Goal: Information Seeking & Learning: Learn about a topic

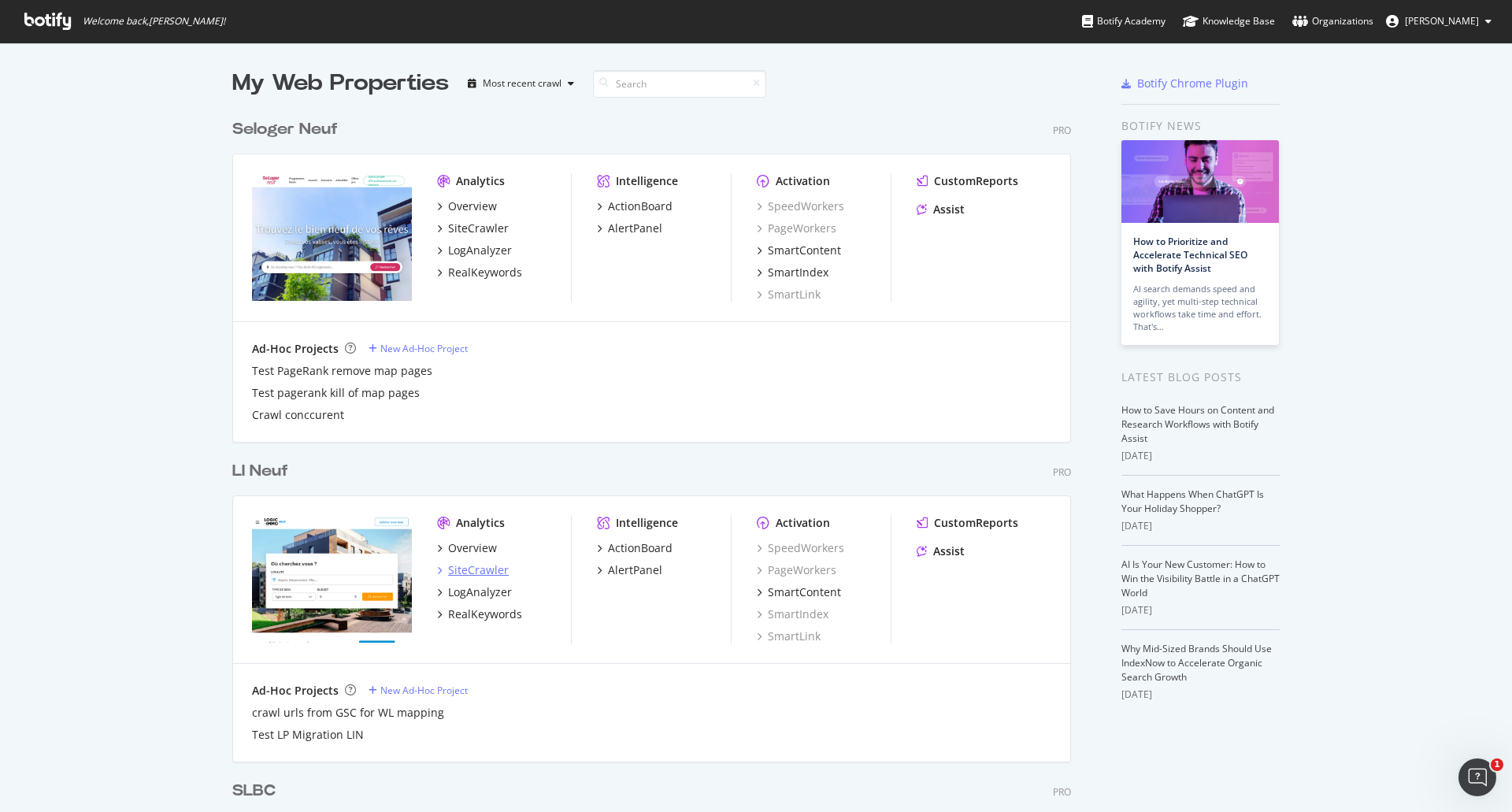
click at [471, 572] on div "SiteCrawler" at bounding box center [478, 569] width 60 height 16
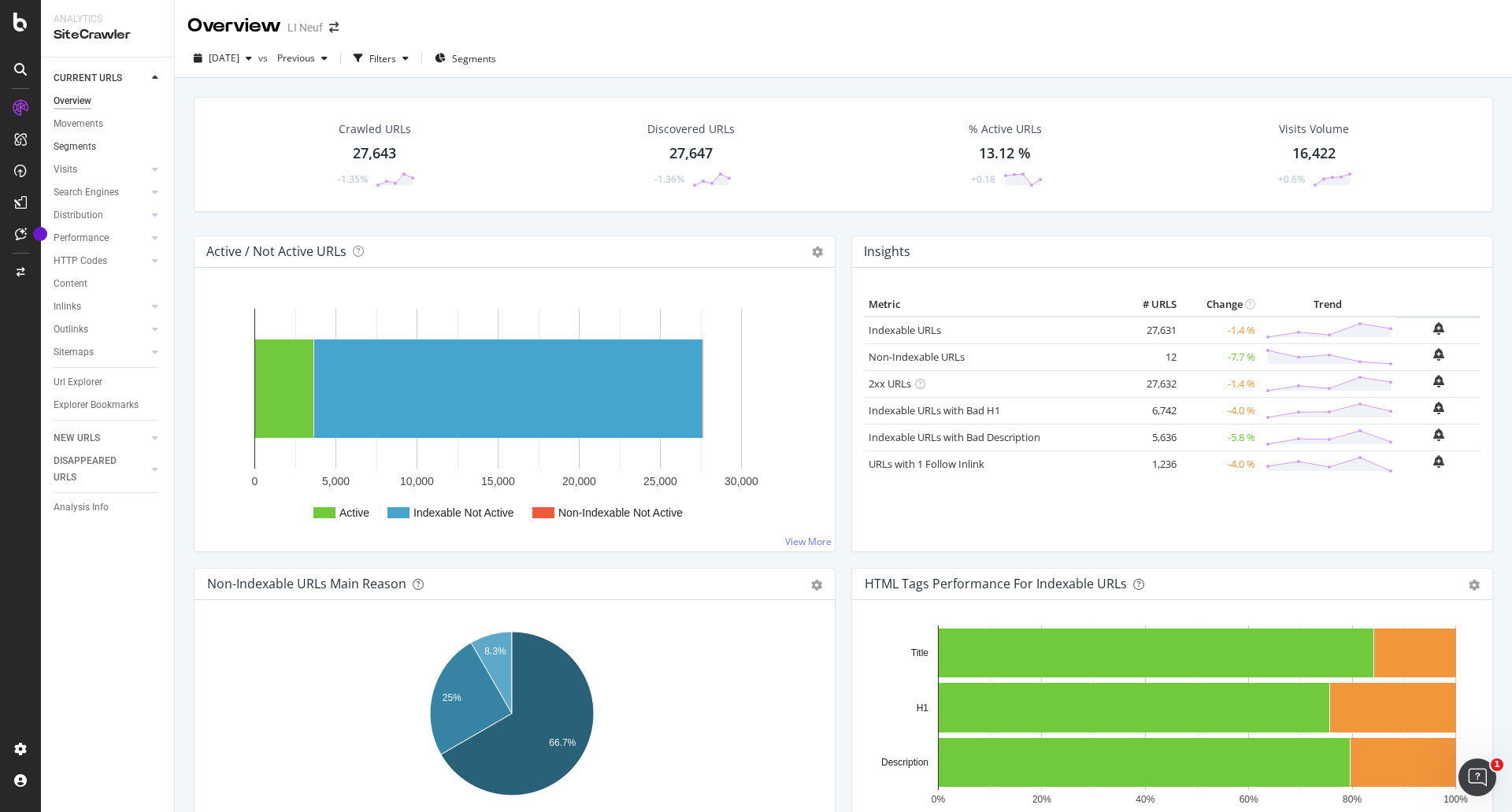
drag, startPoint x: 82, startPoint y: 140, endPoint x: 100, endPoint y: 141, distance: 18.0
click at [82, 140] on div "Segments" at bounding box center [75, 147] width 43 height 17
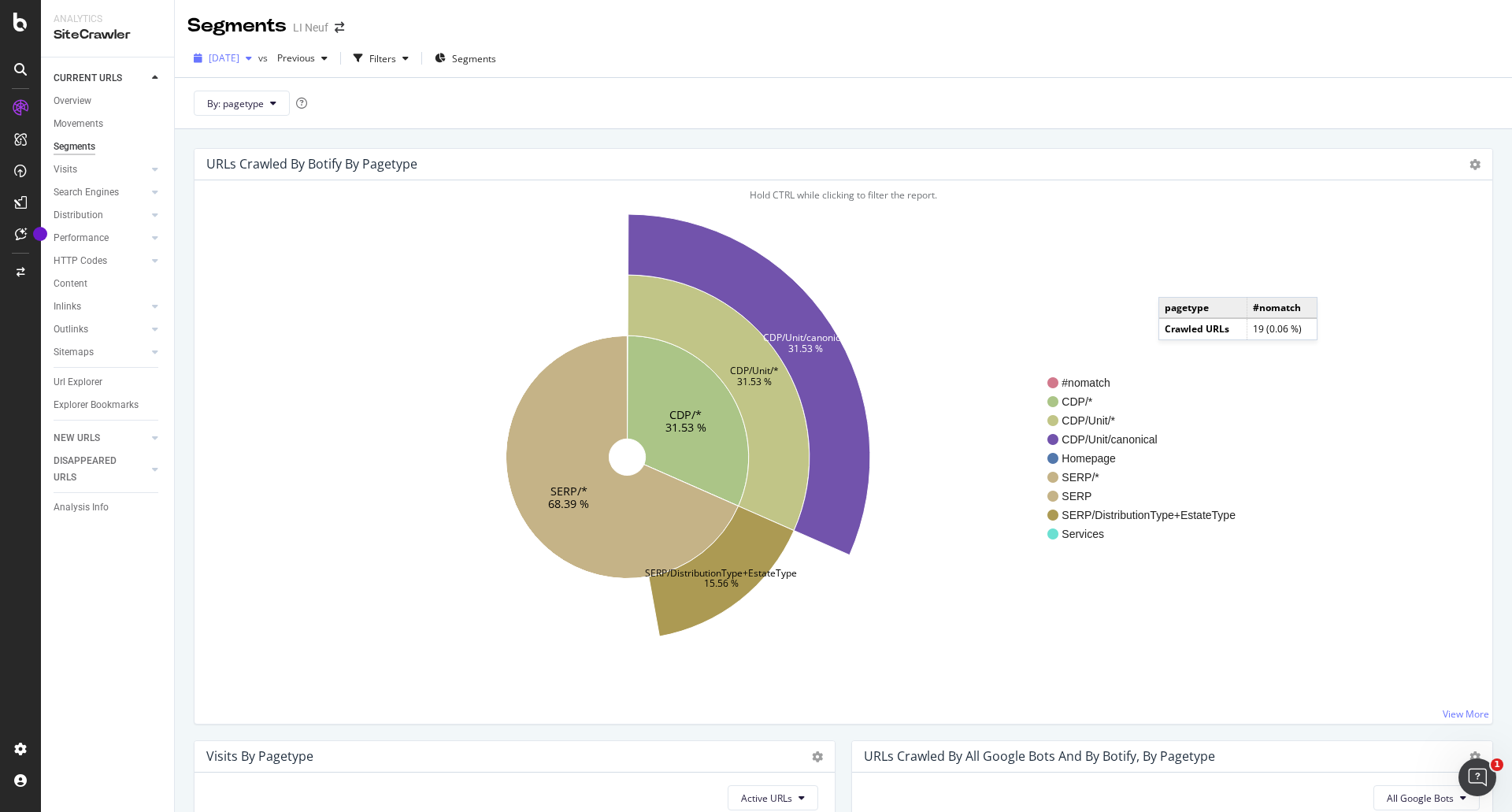
click at [226, 61] on span "[DATE]" at bounding box center [224, 58] width 31 height 13
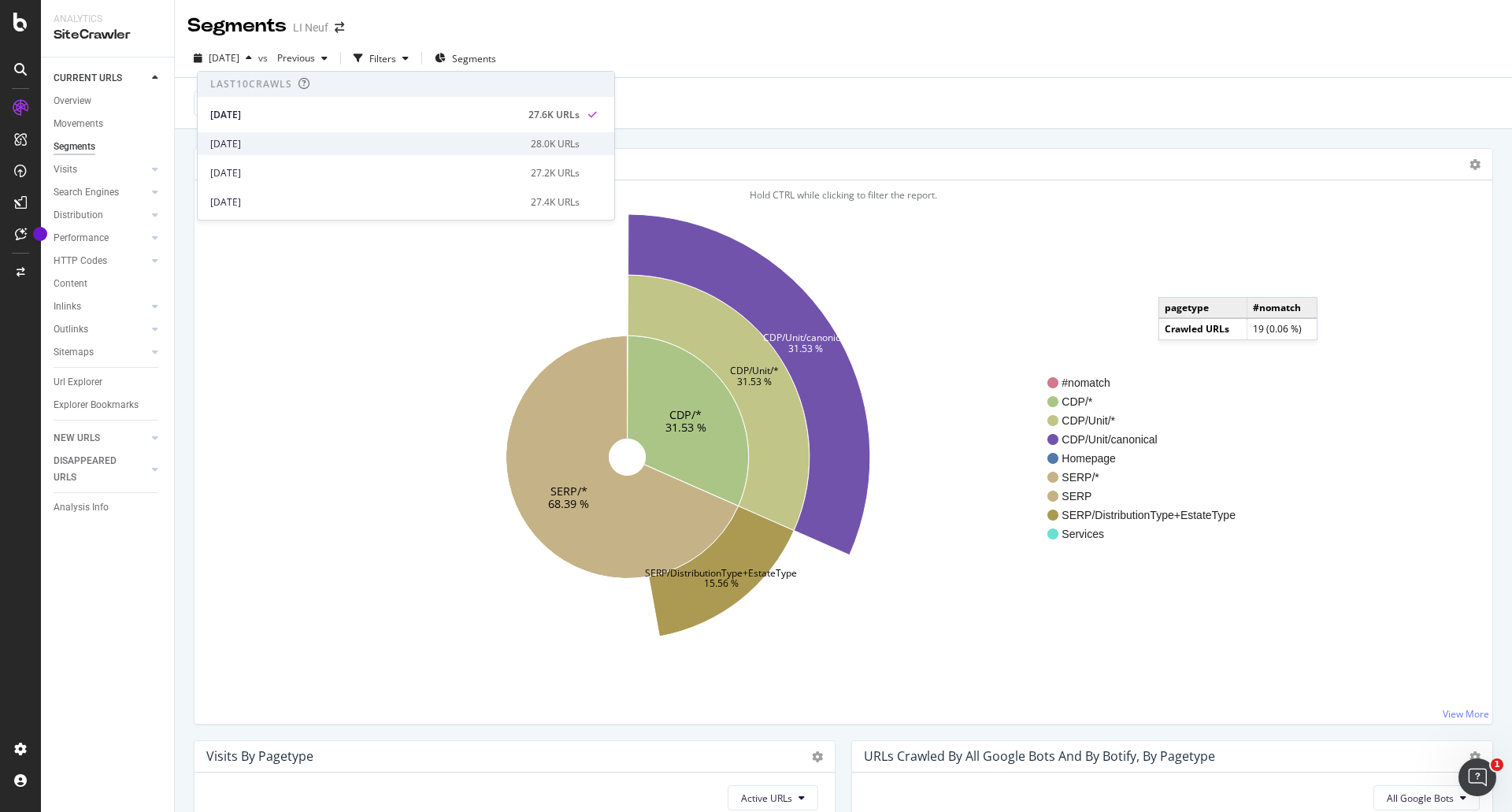
click at [247, 147] on div "[DATE]" at bounding box center [365, 144] width 311 height 14
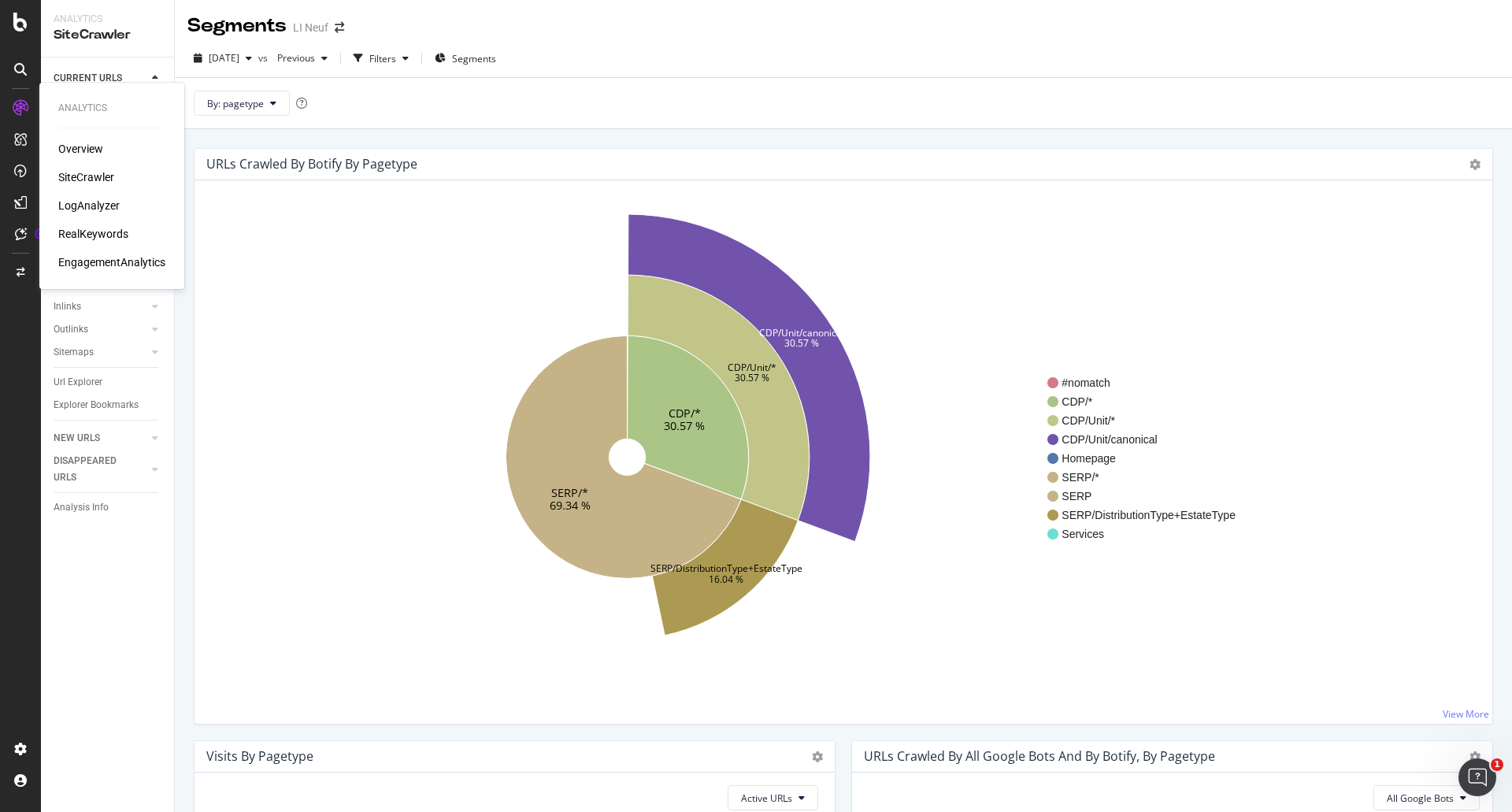
drag, startPoint x: 81, startPoint y: 204, endPoint x: 89, endPoint y: 203, distance: 8.1
click at [81, 204] on div "LogAnalyzer" at bounding box center [89, 205] width 61 height 16
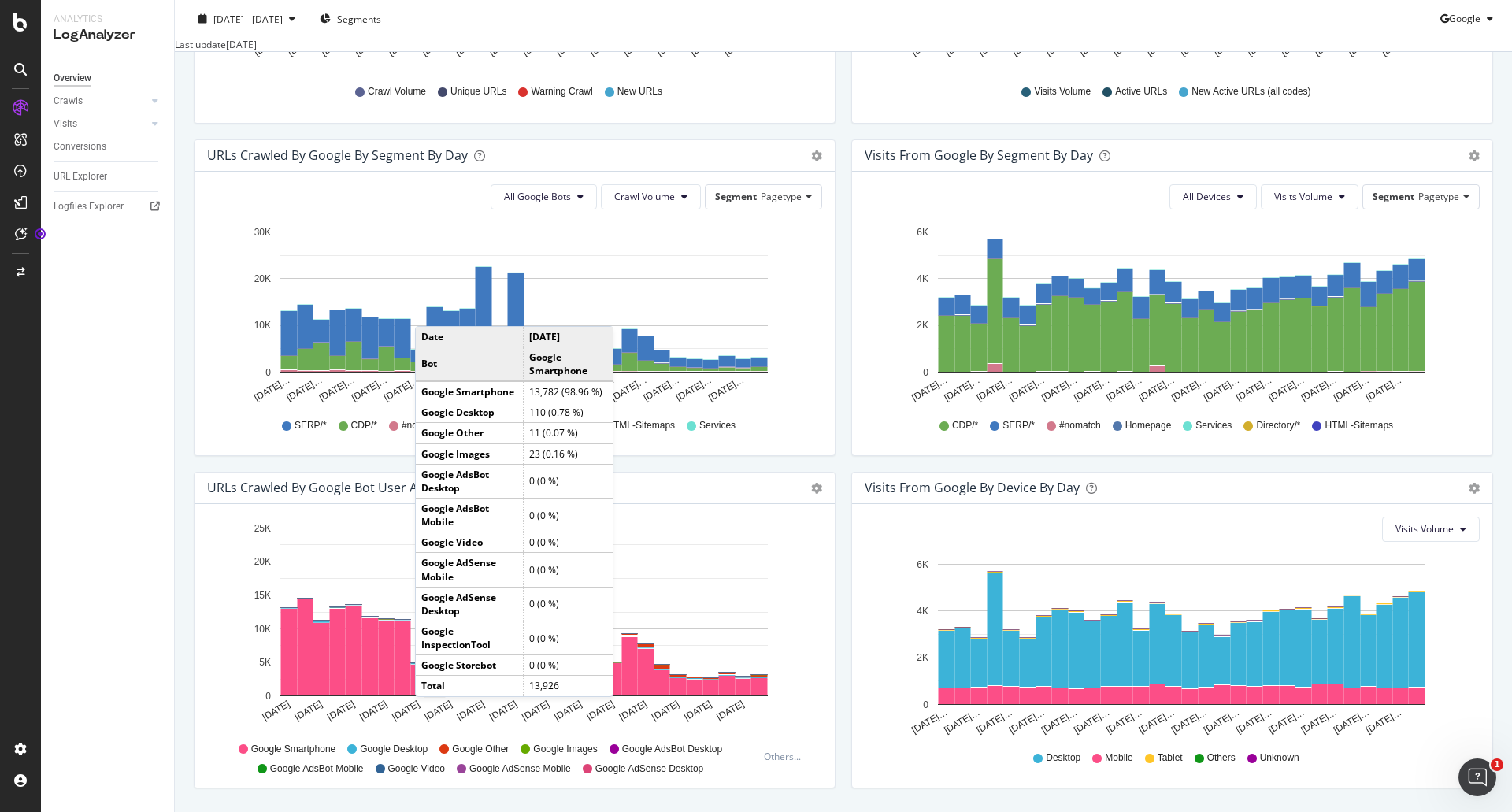
scroll to position [472, 0]
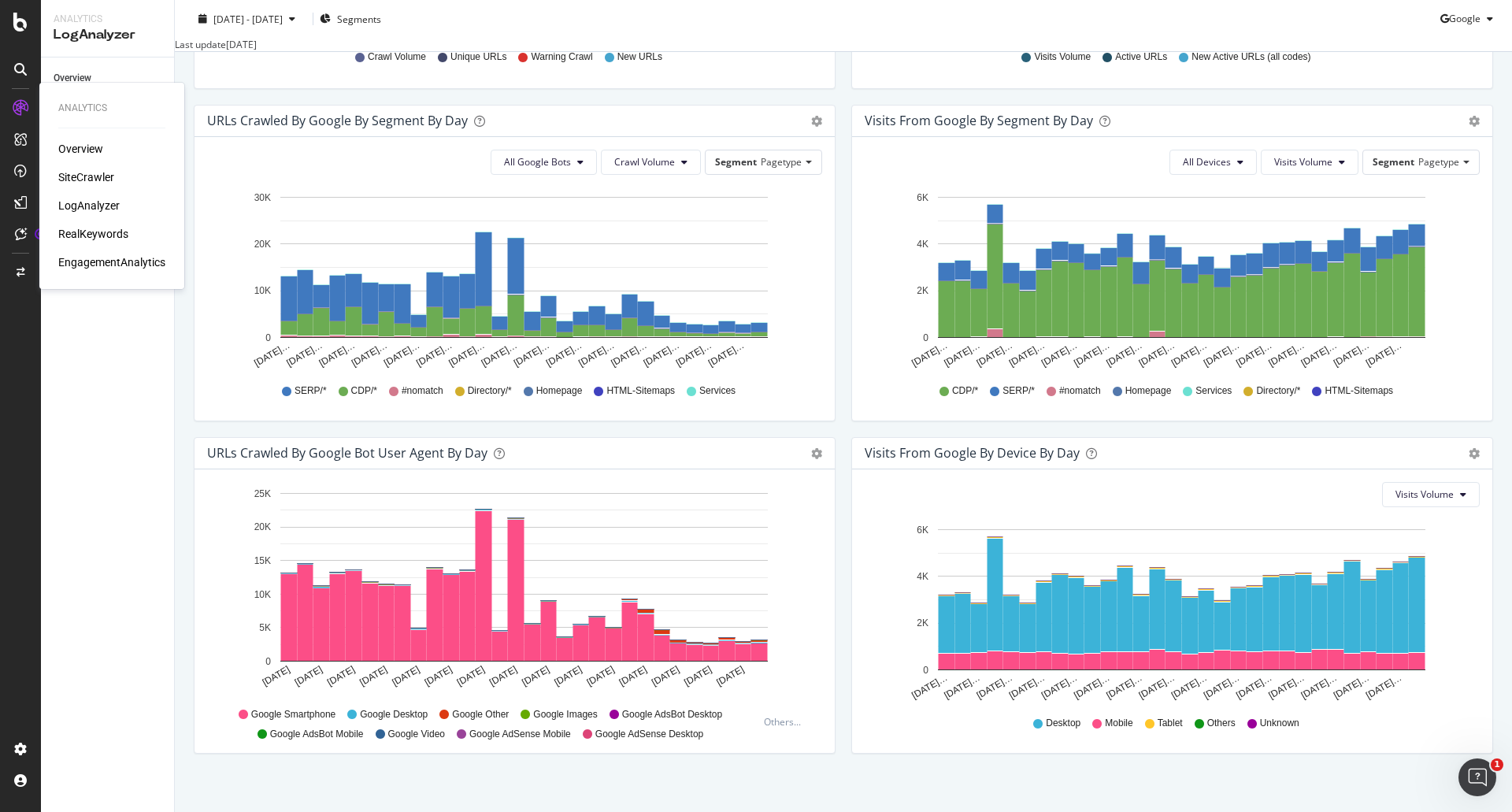
click at [84, 174] on div "SiteCrawler" at bounding box center [86, 177] width 56 height 16
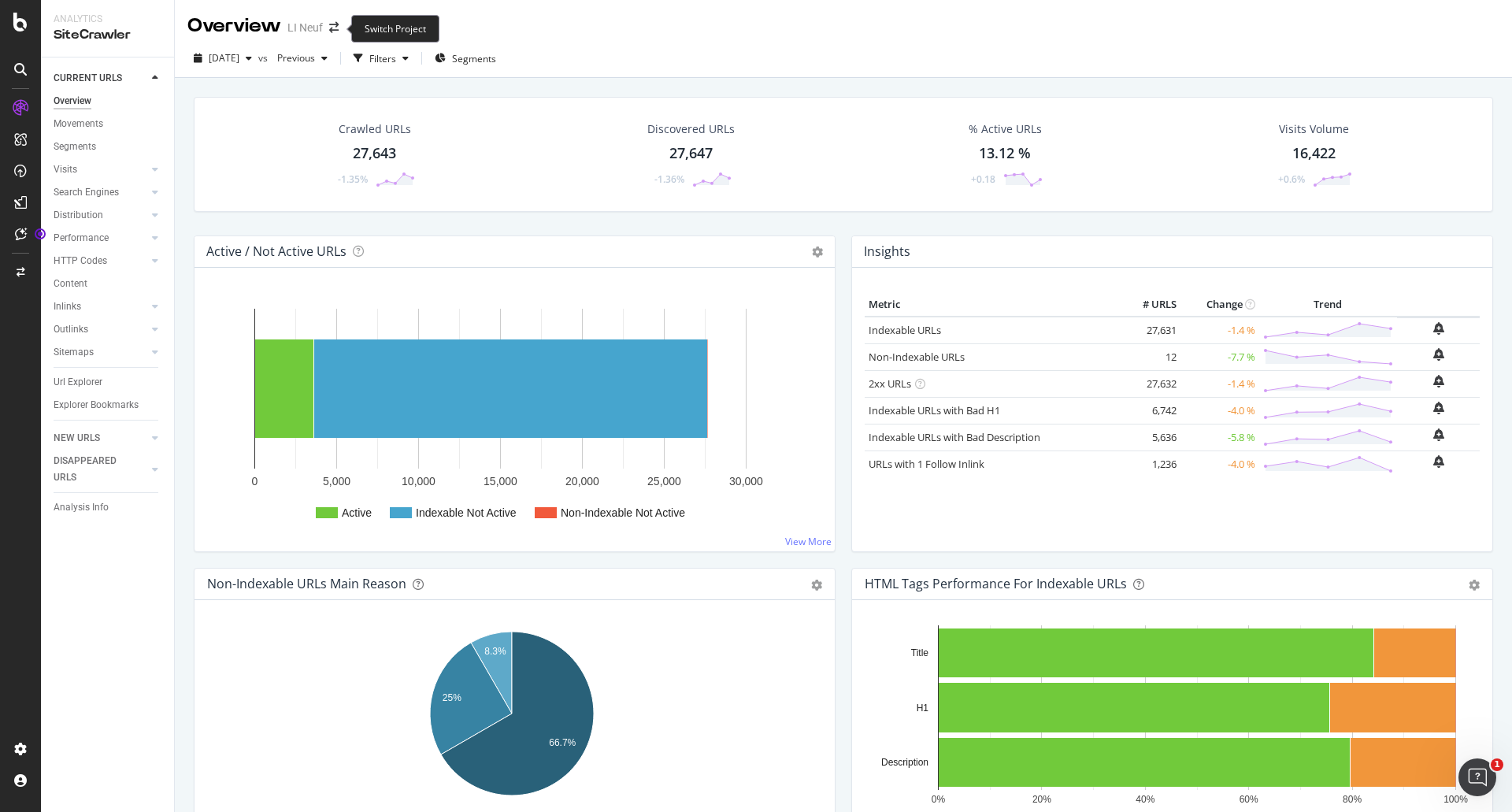
click at [339, 28] on span at bounding box center [334, 27] width 22 height 11
click at [335, 27] on icon "arrow-right-arrow-left" at bounding box center [333, 27] width 9 height 11
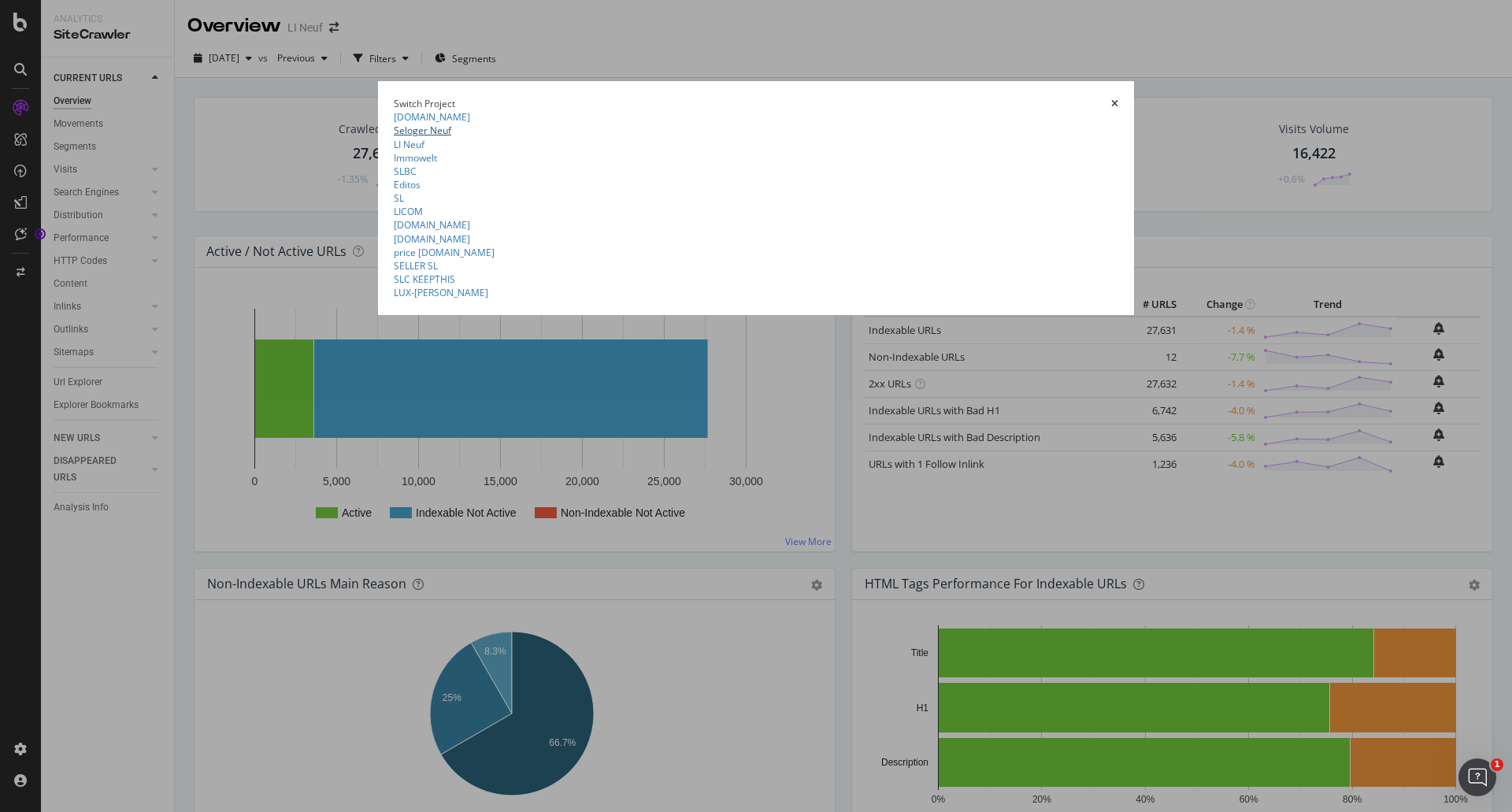
click at [393, 137] on link "Seloger Neuf" at bounding box center [422, 131] width 58 height 13
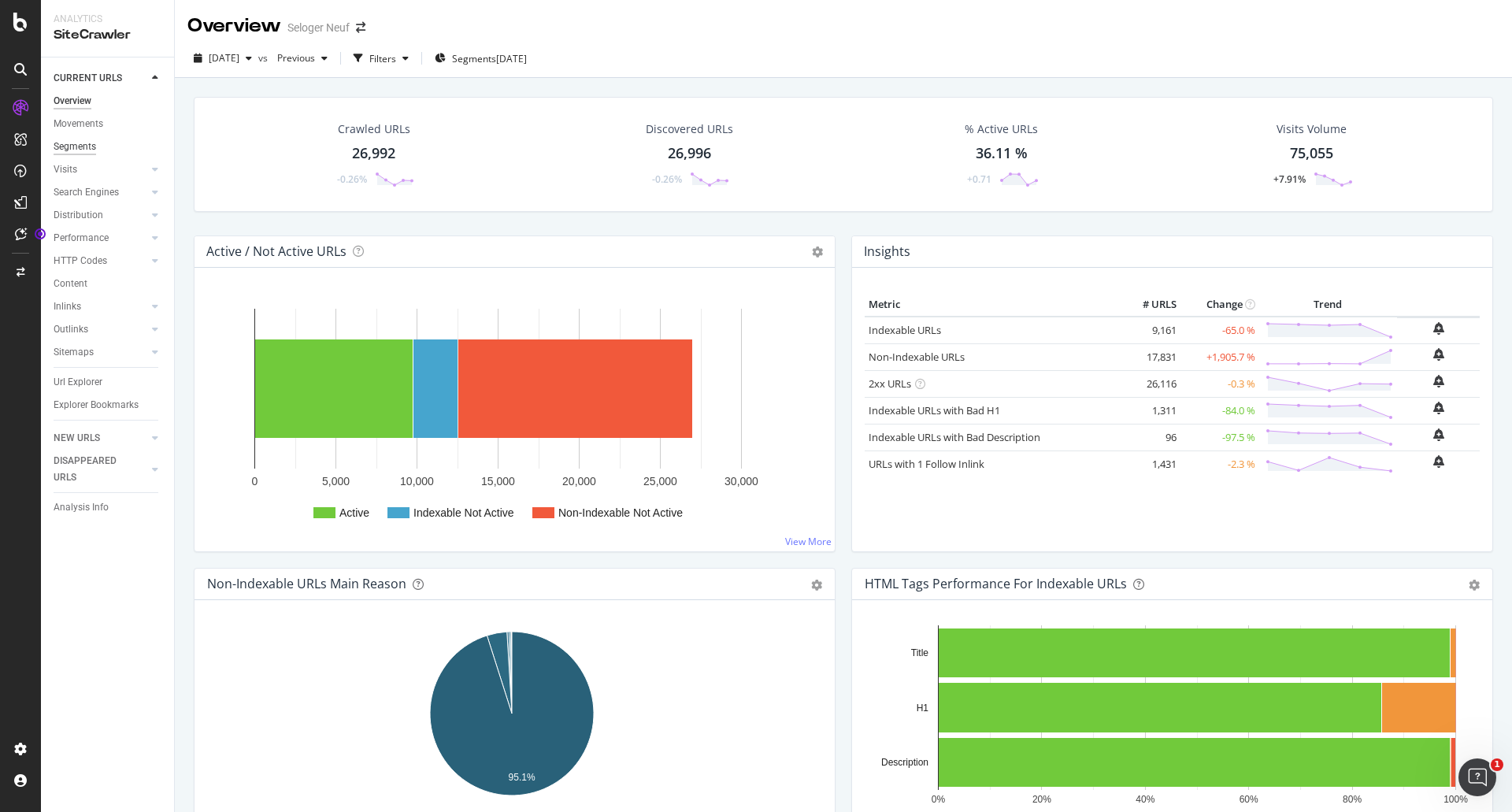
click at [67, 148] on div "Segments" at bounding box center [75, 147] width 43 height 17
click at [911, 356] on link "Non-Indexable URLs" at bounding box center [916, 357] width 96 height 14
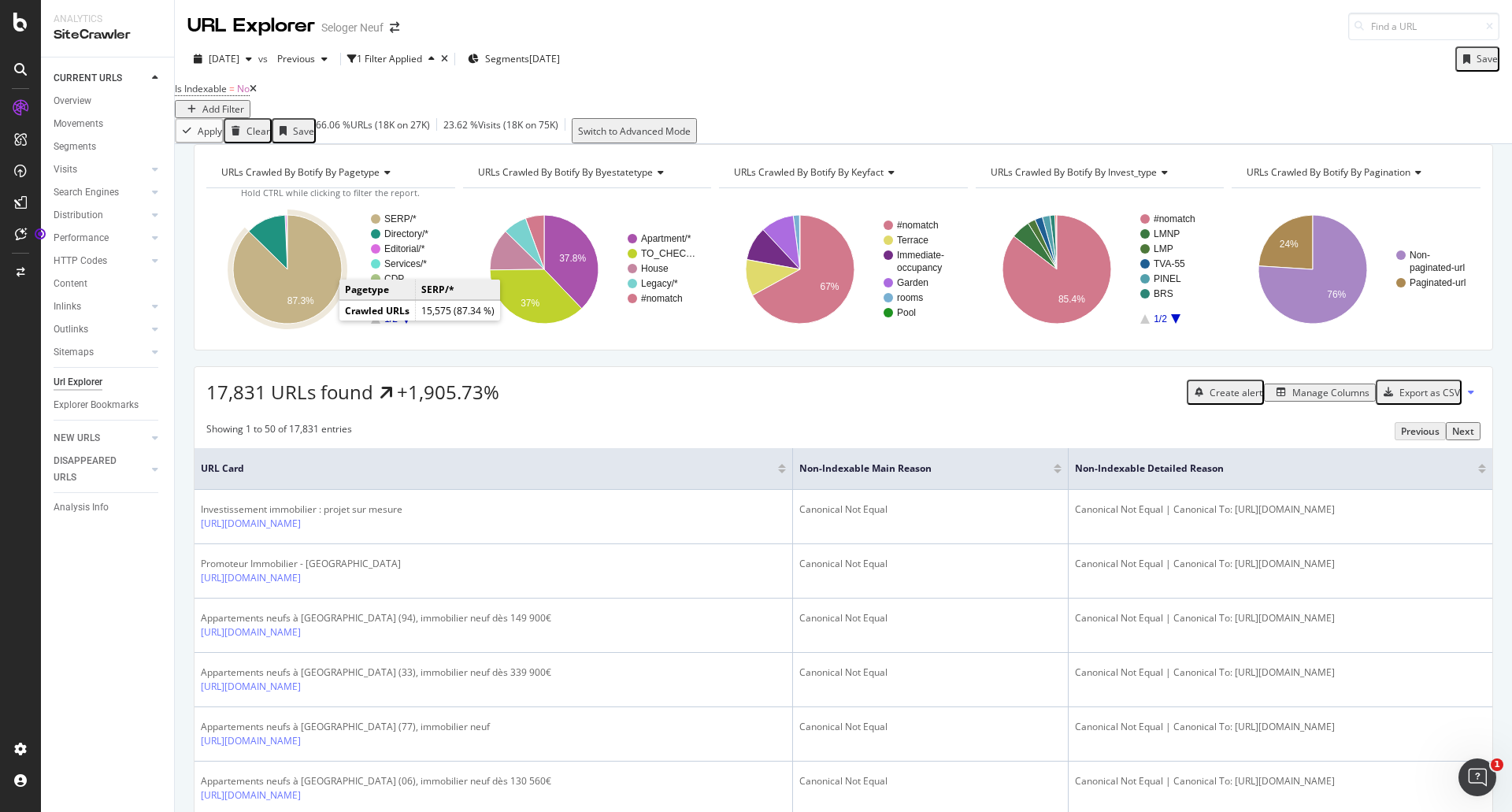
click at [318, 305] on icon "A chart." at bounding box center [287, 270] width 109 height 109
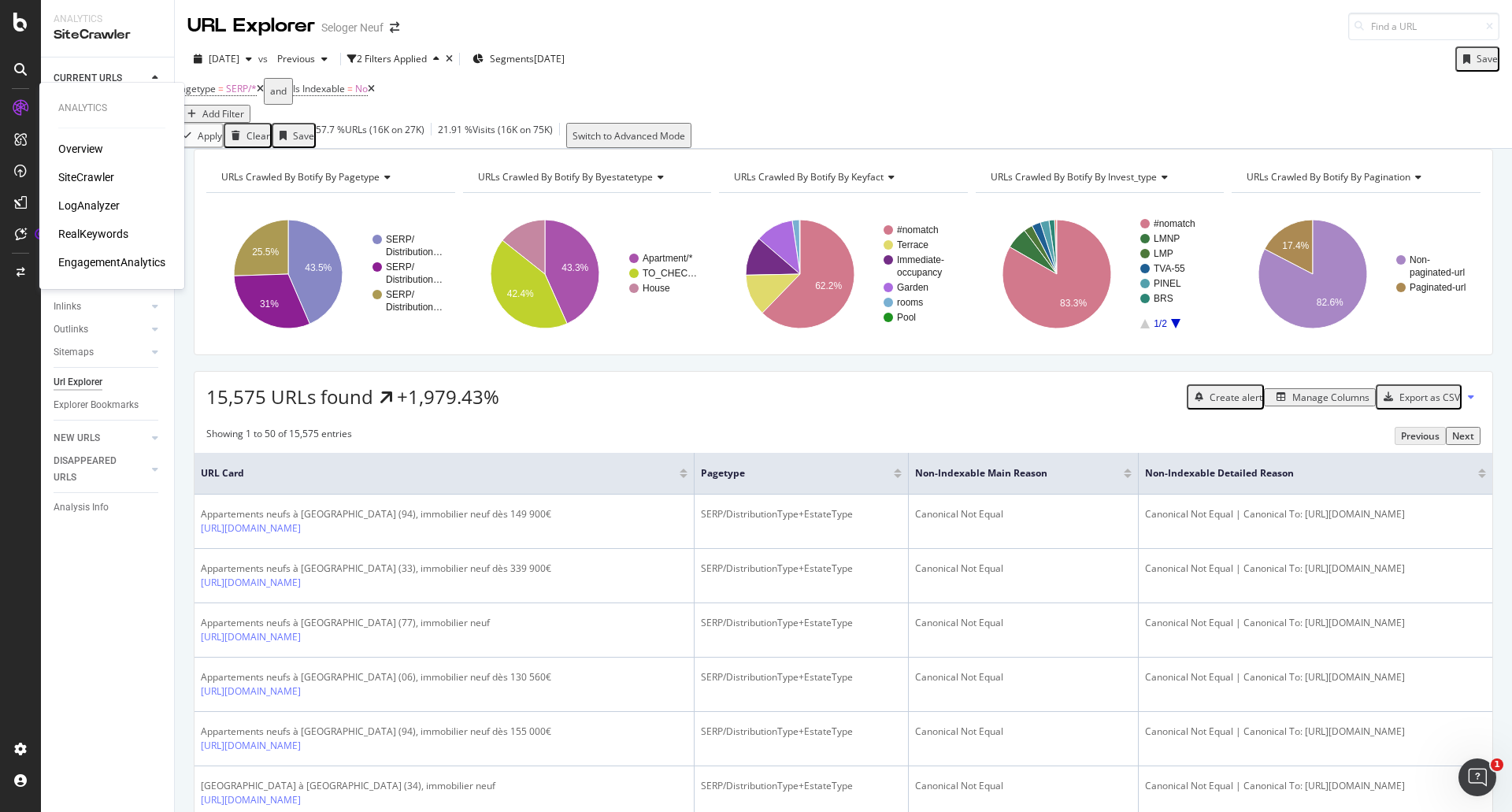
click at [95, 206] on div "LogAnalyzer" at bounding box center [89, 205] width 61 height 16
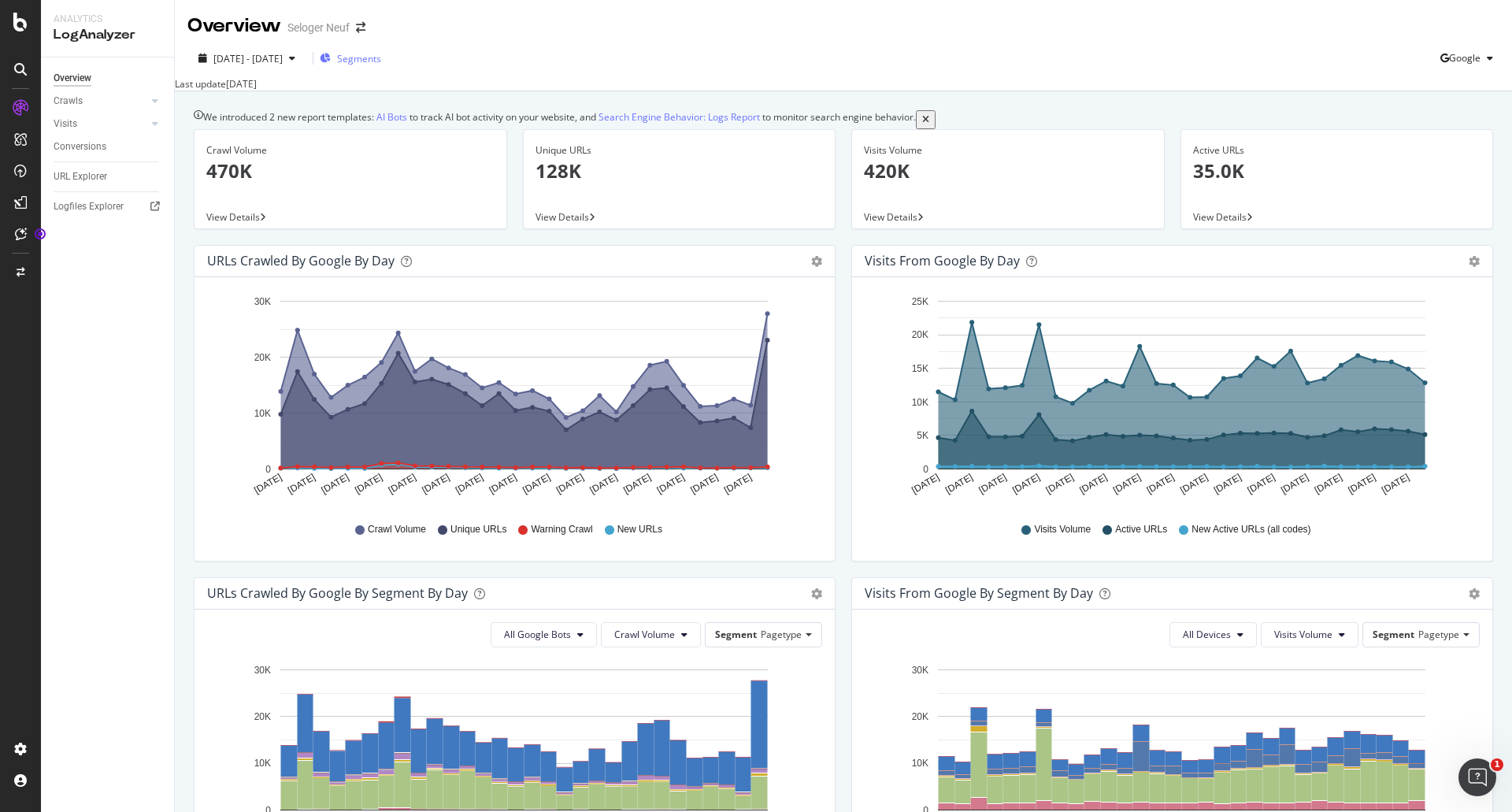
click at [381, 52] on span "Segments" at bounding box center [358, 59] width 44 height 13
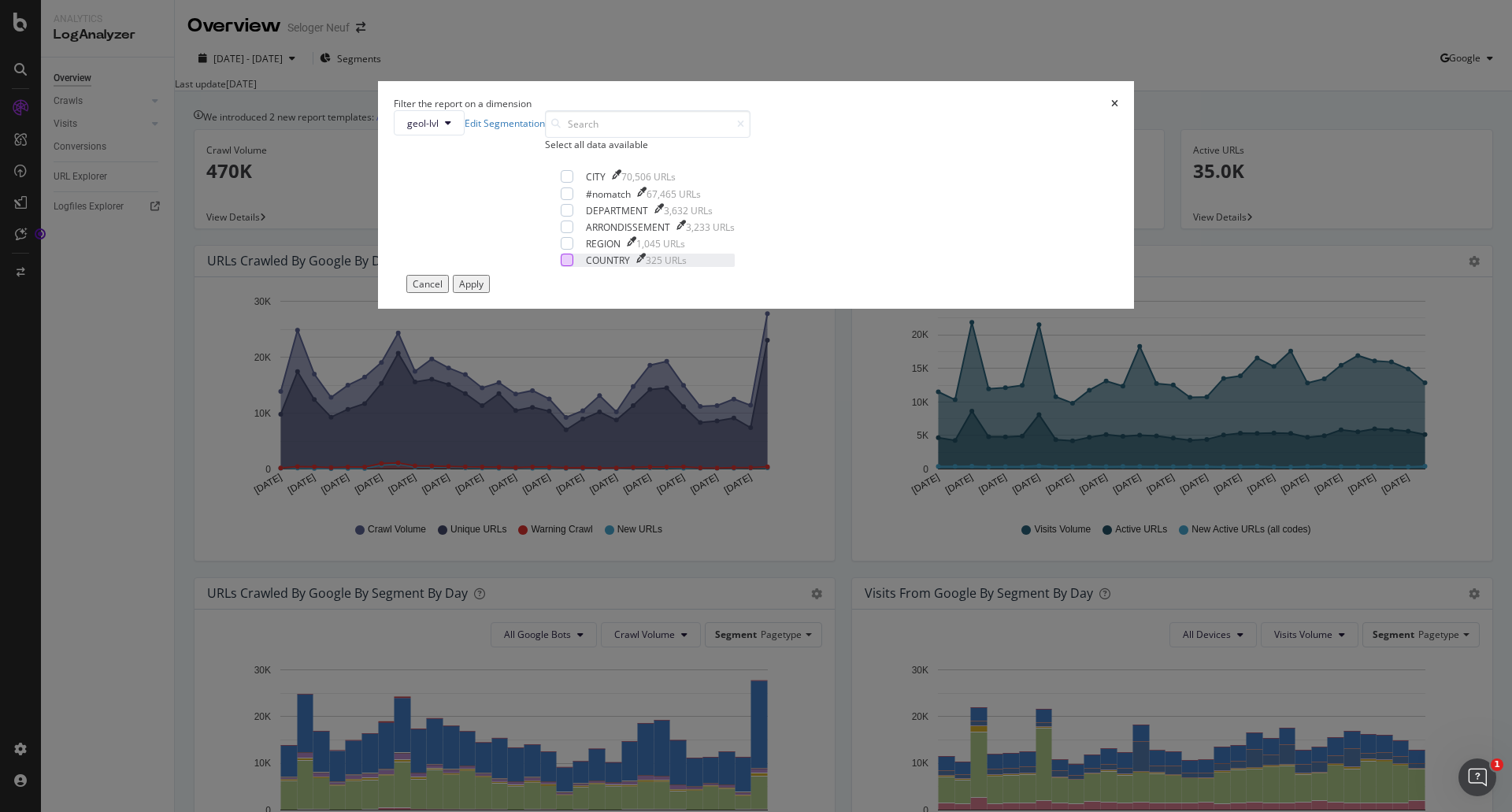
click at [573, 266] on div "modal" at bounding box center [567, 260] width 13 height 13
click at [483, 290] on div "Apply" at bounding box center [471, 284] width 24 height 13
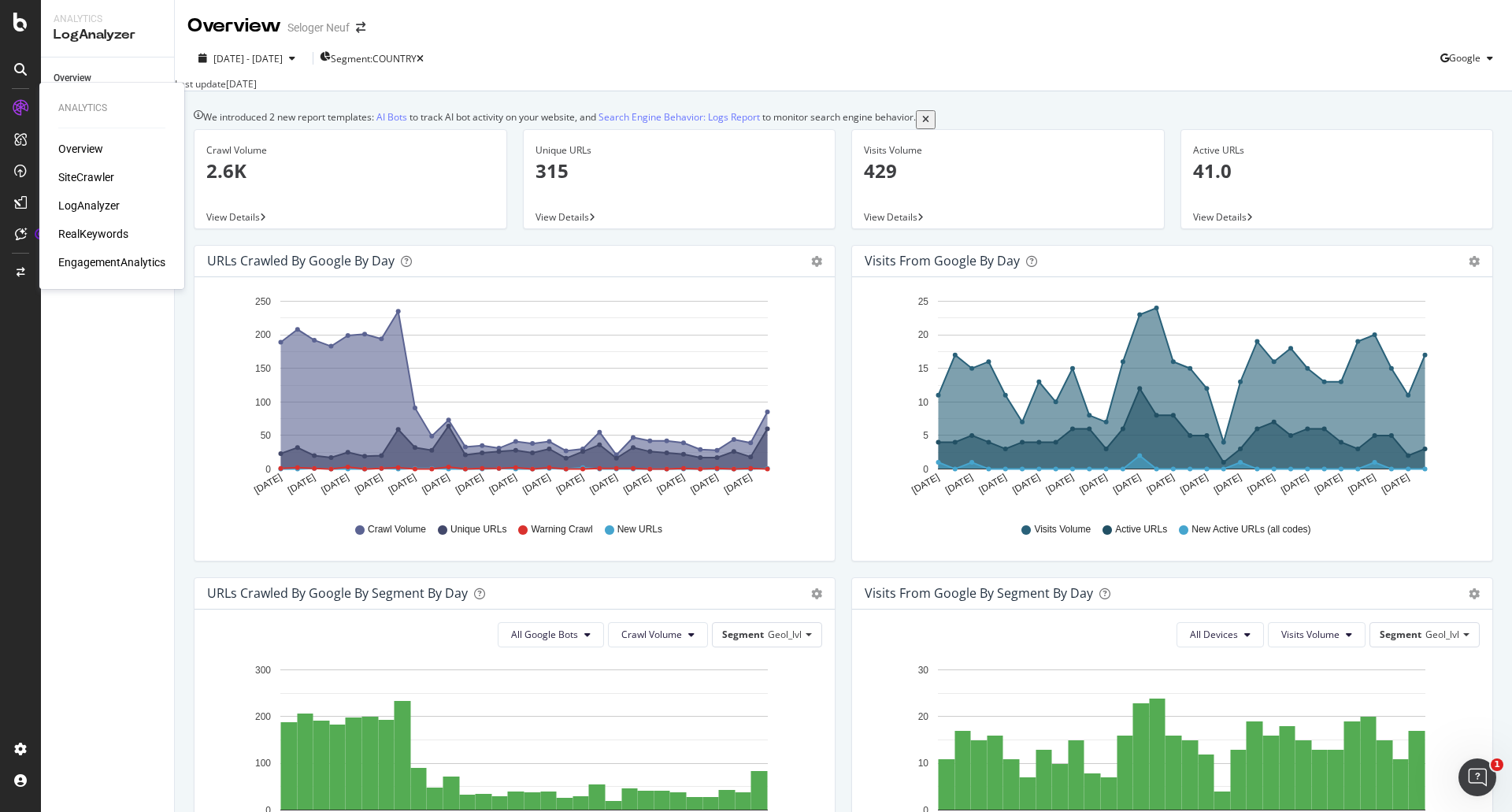
click at [26, 110] on icon at bounding box center [20, 107] width 16 height 16
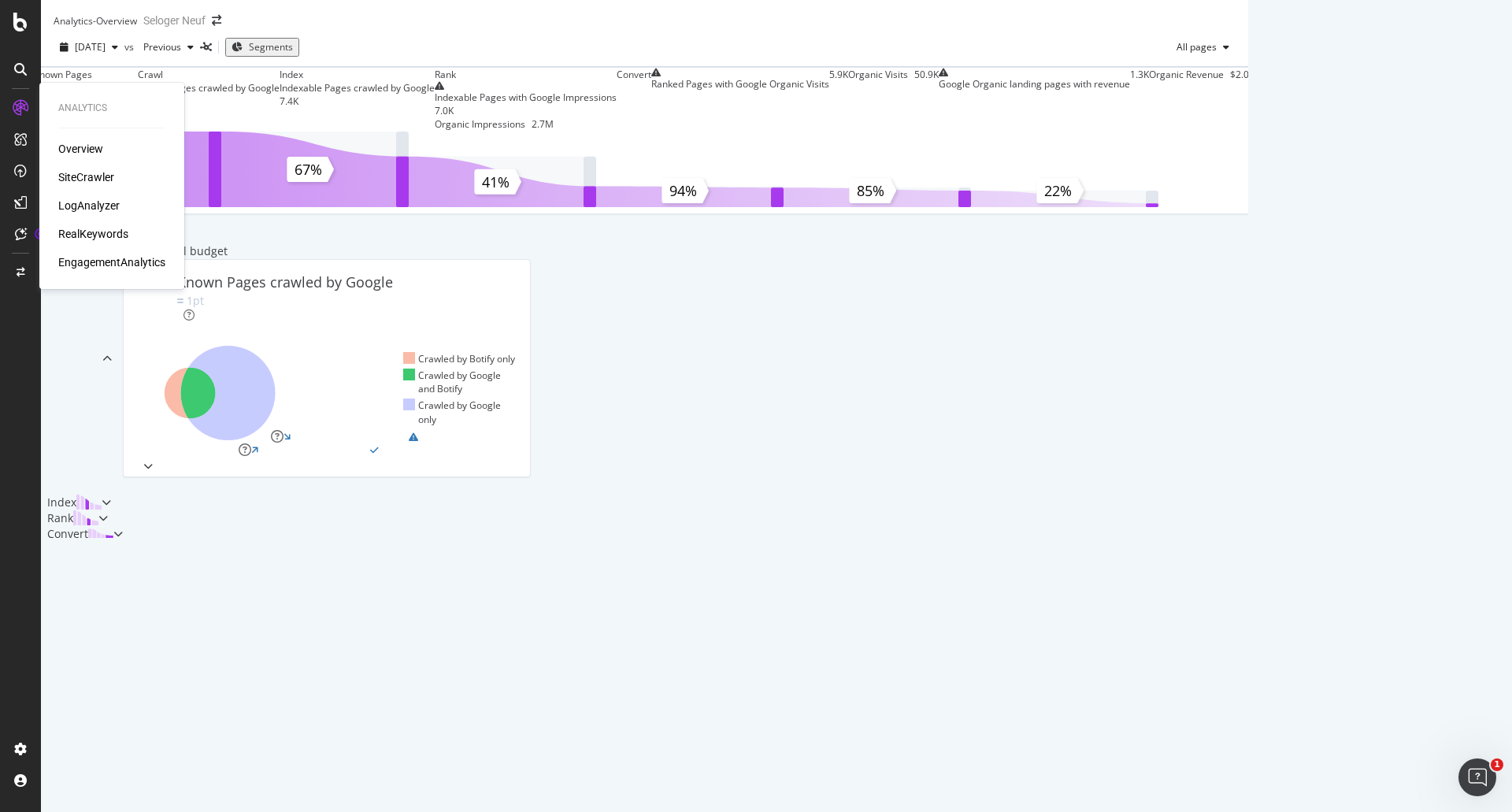
click at [84, 178] on div "SiteCrawler" at bounding box center [86, 177] width 56 height 16
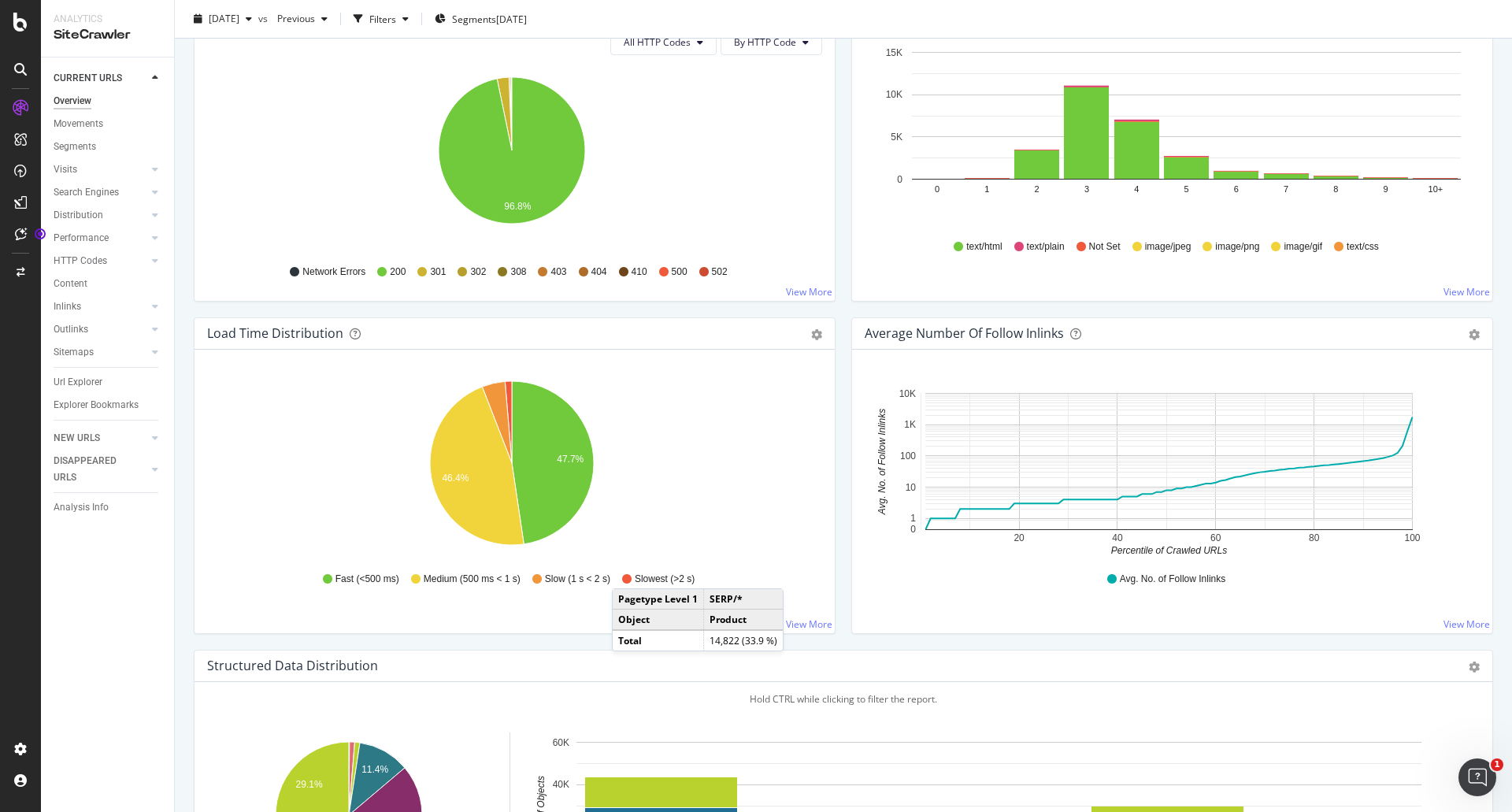
scroll to position [763, 0]
